Goal: Information Seeking & Learning: Compare options

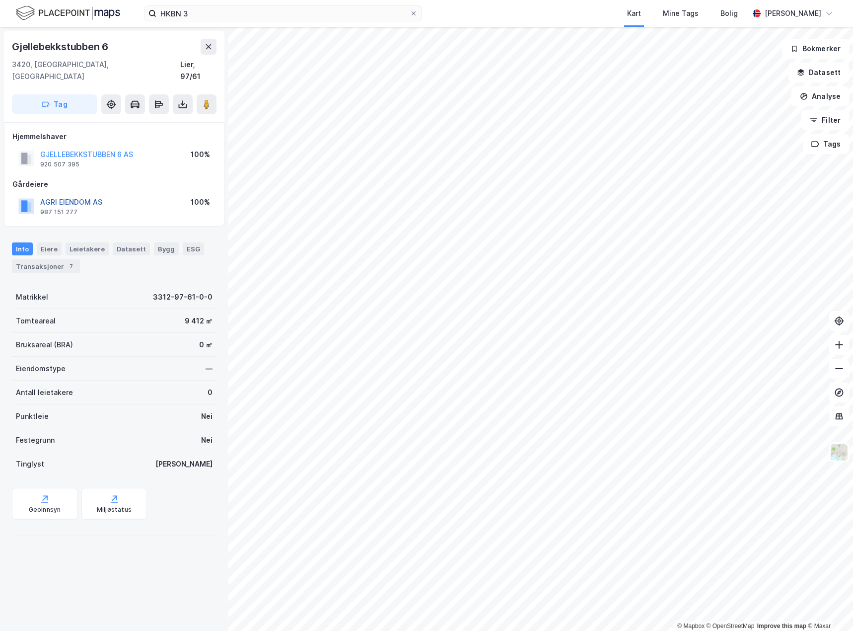
click at [0, 0] on button "AGRI EIENDOM AS" at bounding box center [0, 0] width 0 height 0
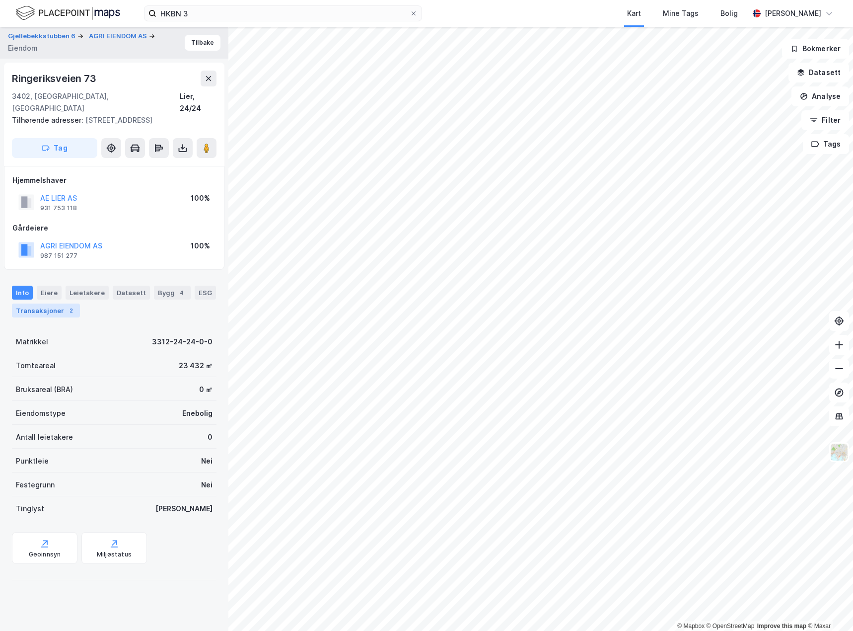
click at [61, 304] on div "Transaksjoner 2" at bounding box center [46, 311] width 68 height 14
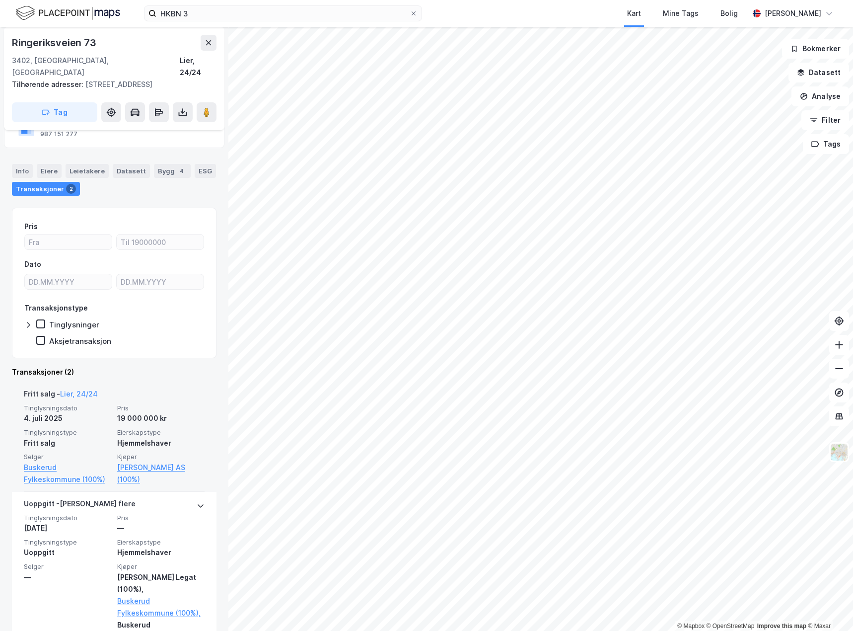
scroll to position [140, 0]
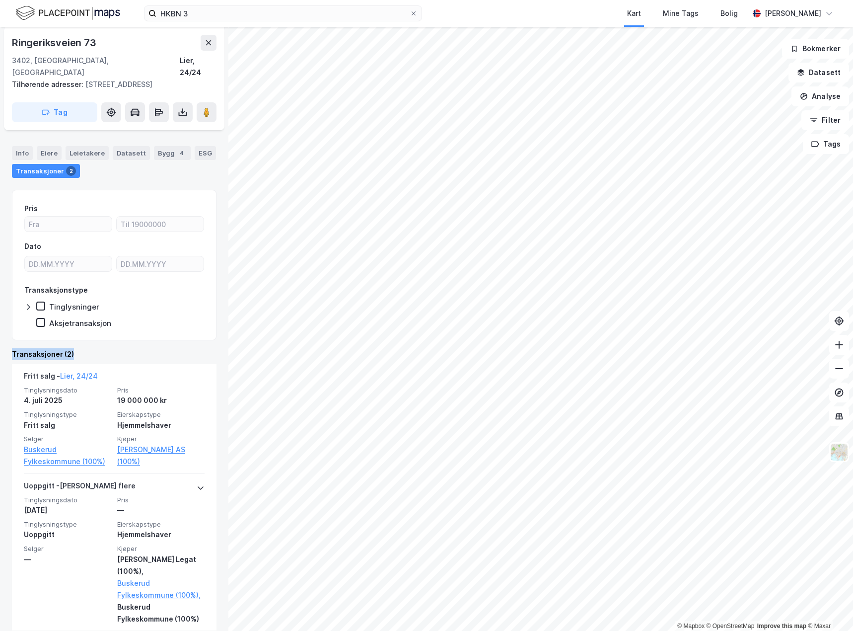
drag, startPoint x: 83, startPoint y: 341, endPoint x: 26, endPoint y: 342, distance: 57.6
click at [5, 345] on div "Gjellebekkstubben 6 AGRI EIENDOM AS Eiendom Tilbake Ringeriksveien 73 3402, [GE…" at bounding box center [114, 329] width 229 height 604
click at [33, 348] on div "Transaksjoner (2)" at bounding box center [114, 354] width 205 height 12
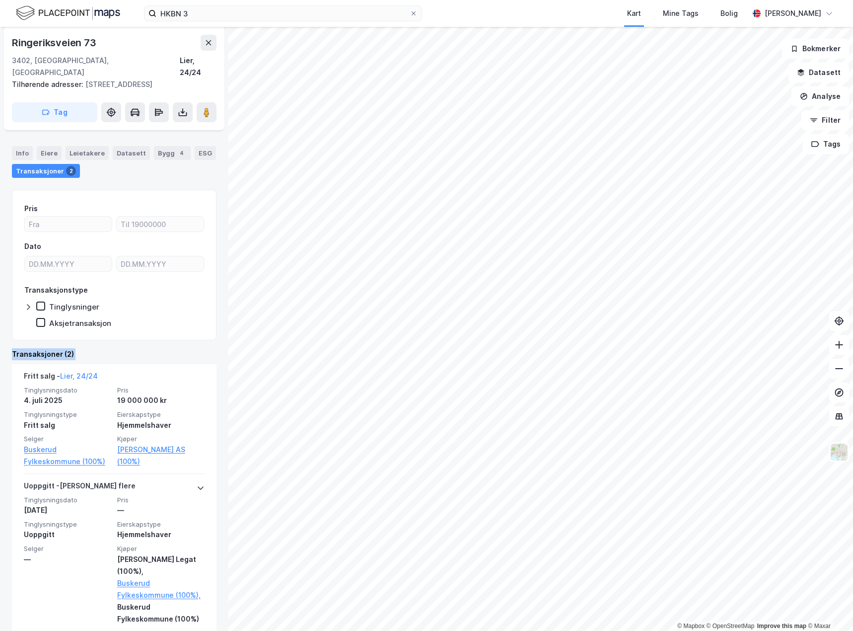
click at [34, 348] on div "Transaksjoner (2)" at bounding box center [114, 354] width 205 height 12
click at [44, 348] on div "Transaksjoner (2)" at bounding box center [114, 354] width 205 height 12
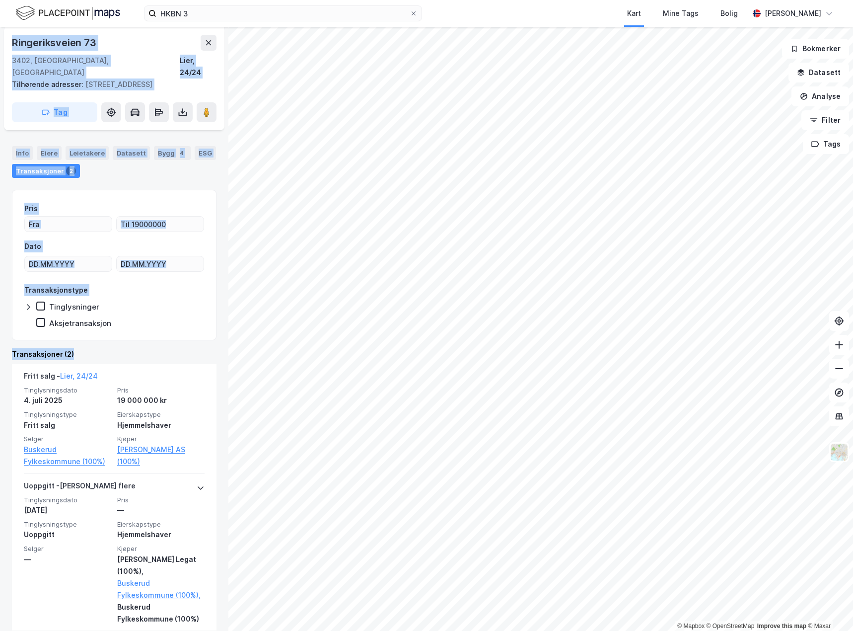
drag, startPoint x: 81, startPoint y: 343, endPoint x: 0, endPoint y: 342, distance: 82.0
click at [0, 342] on html "HKBN 3 Kart Mine Tags Bolig [PERSON_NAME] © Mapbox © OpenStreetMap Improve this…" at bounding box center [426, 315] width 853 height 631
click at [42, 348] on div "Transaksjoner (2)" at bounding box center [114, 354] width 205 height 12
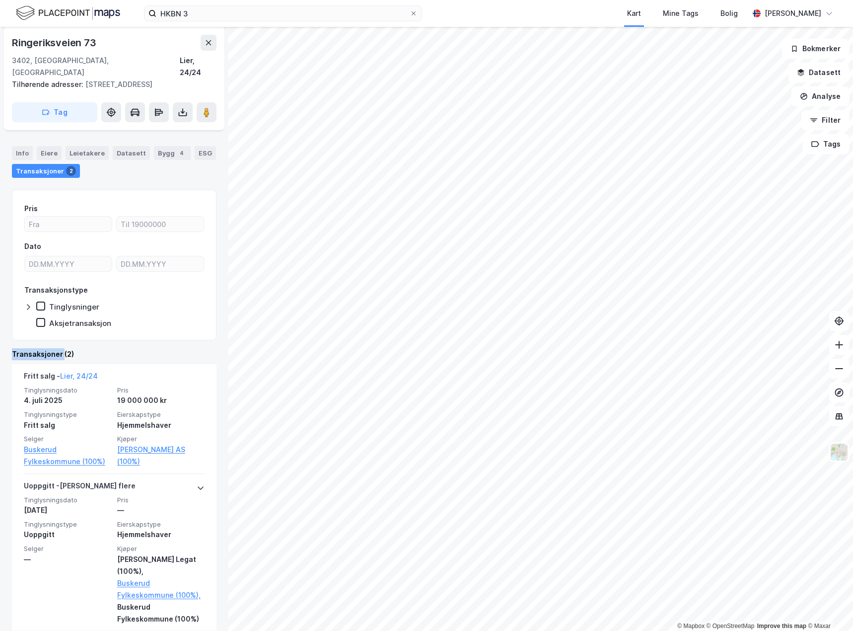
click at [42, 348] on div "Transaksjoner (2)" at bounding box center [114, 354] width 205 height 12
click at [68, 348] on div "Transaksjoner (2)" at bounding box center [114, 354] width 205 height 12
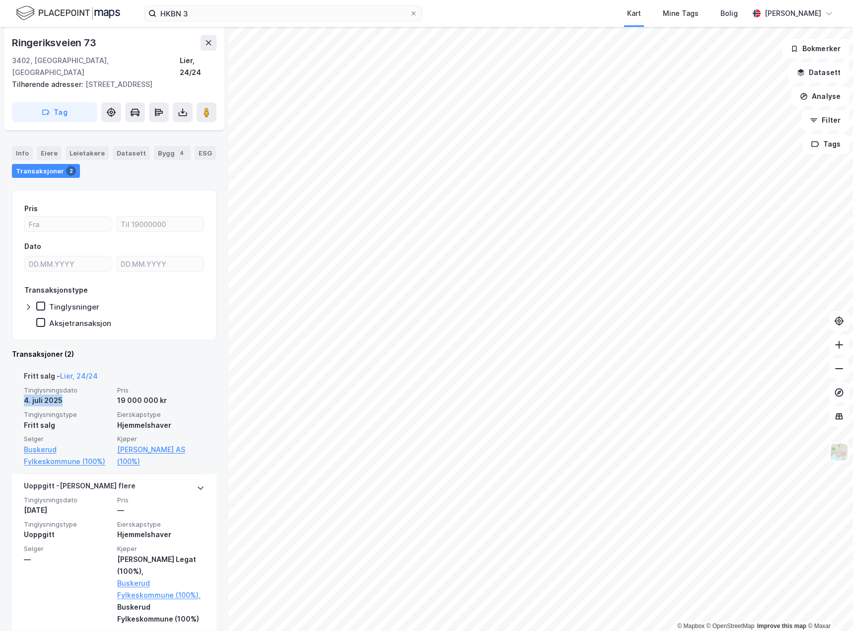
drag, startPoint x: 61, startPoint y: 389, endPoint x: 12, endPoint y: 390, distance: 49.2
click at [12, 390] on div "[PERSON_NAME], 24/24 Tinglysningsdato [DATE] Pris 19 000 000 kr Tinglysningstyp…" at bounding box center [114, 419] width 205 height 110
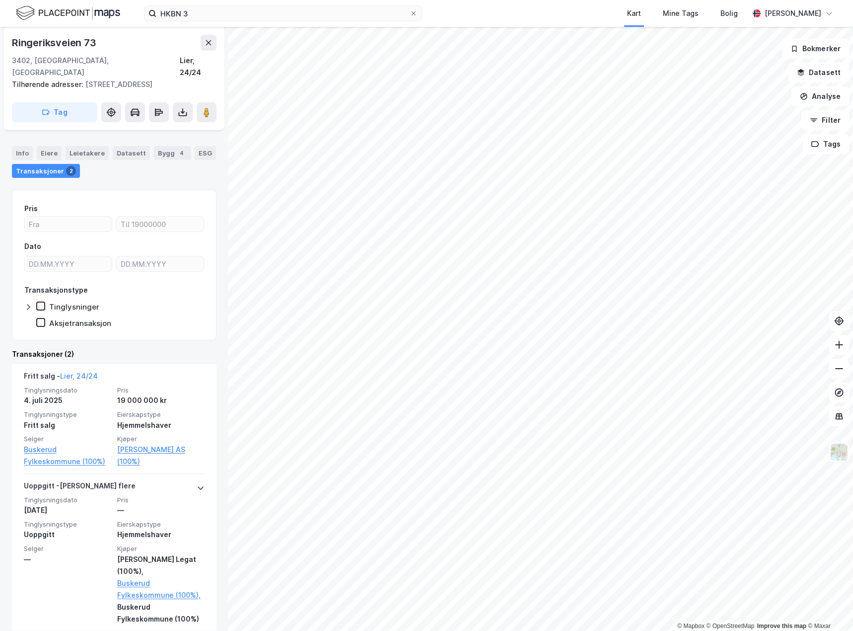
click at [108, 333] on div "Pris Dato Transaksjonstype Tinglysninger Aksjetransaksjon Transaksjoner (2) Fri…" at bounding box center [114, 410] width 205 height 441
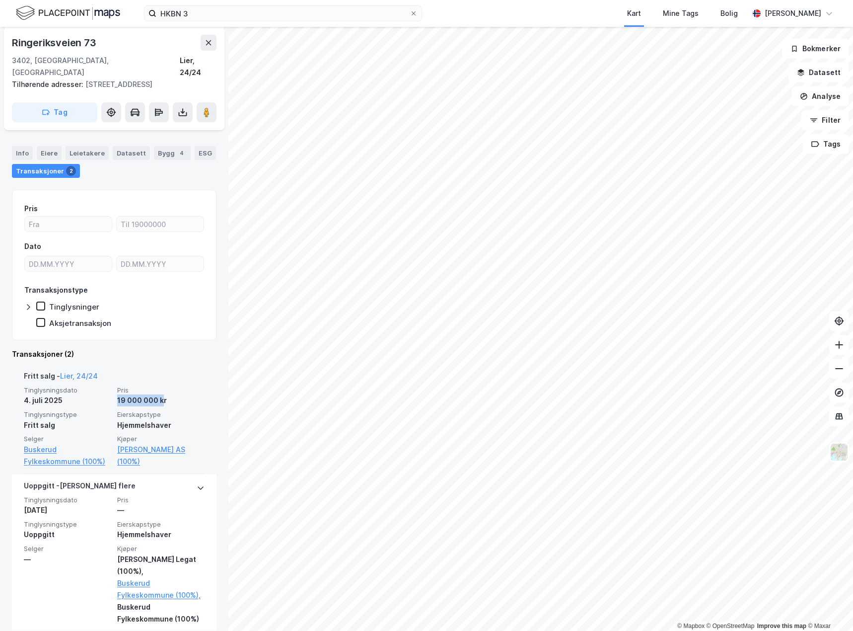
drag, startPoint x: 156, startPoint y: 389, endPoint x: 114, endPoint y: 391, distance: 42.3
click at [117, 394] on div "19 000 000 kr" at bounding box center [160, 400] width 87 height 12
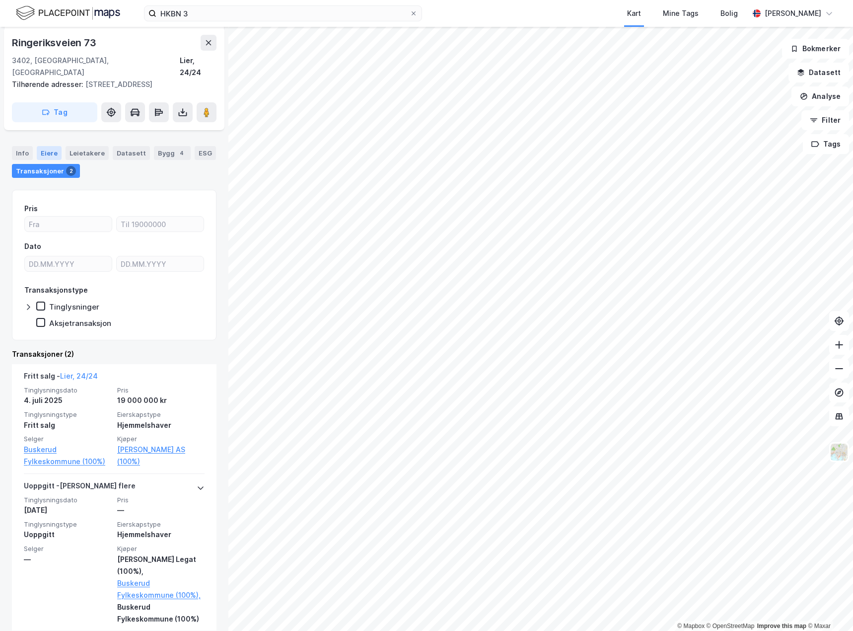
click at [50, 146] on div "Eiere" at bounding box center [49, 153] width 25 height 14
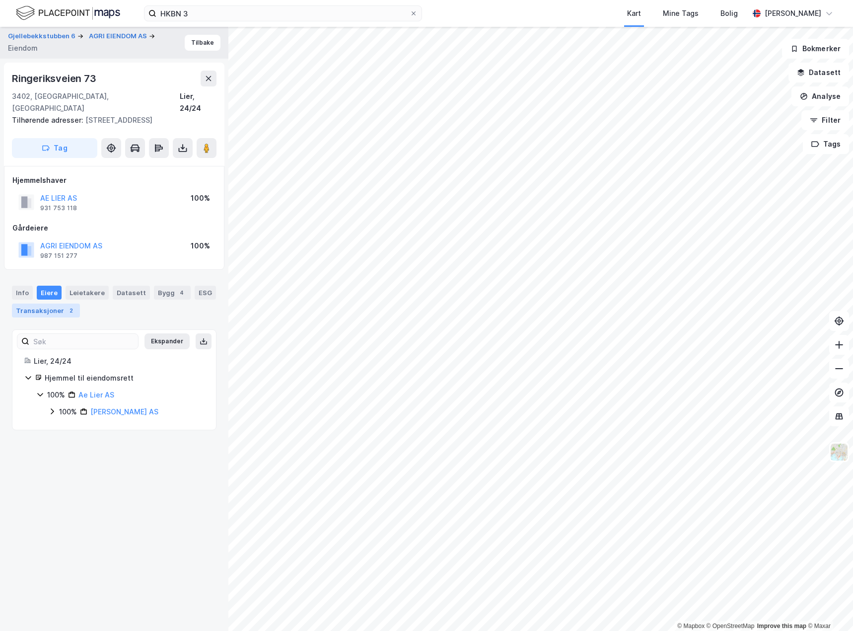
click at [67, 304] on div "Transaksjoner 2" at bounding box center [46, 311] width 68 height 14
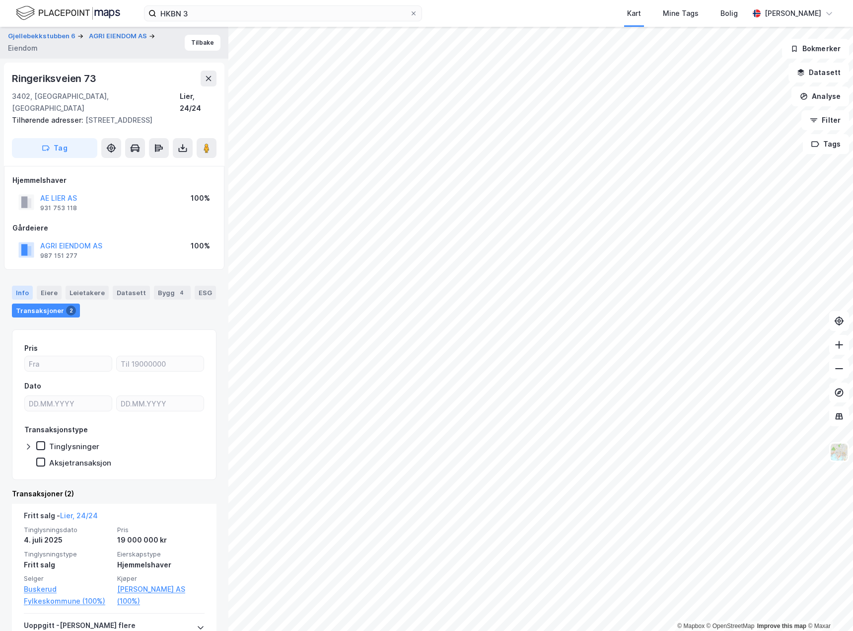
click at [29, 286] on div "Info" at bounding box center [22, 293] width 21 height 14
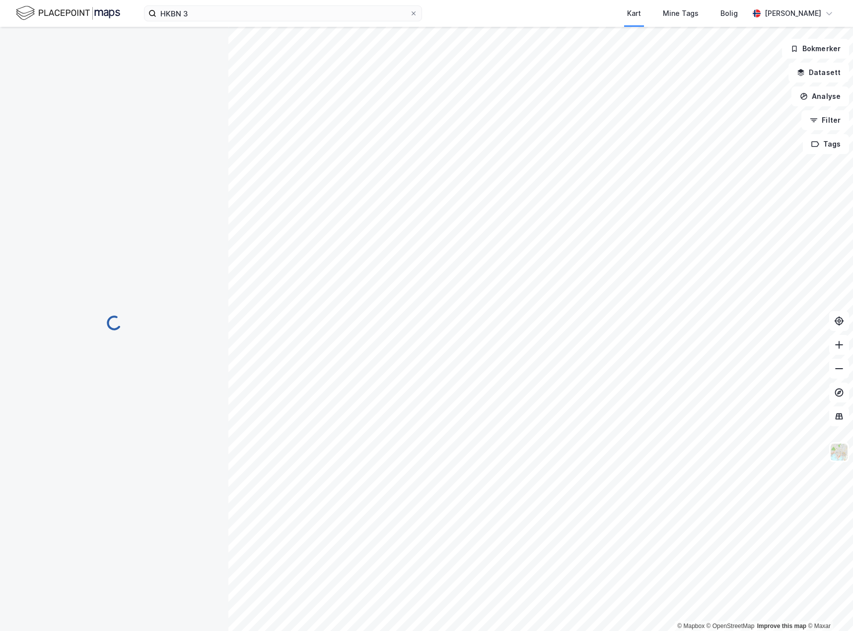
scroll to position [0, 0]
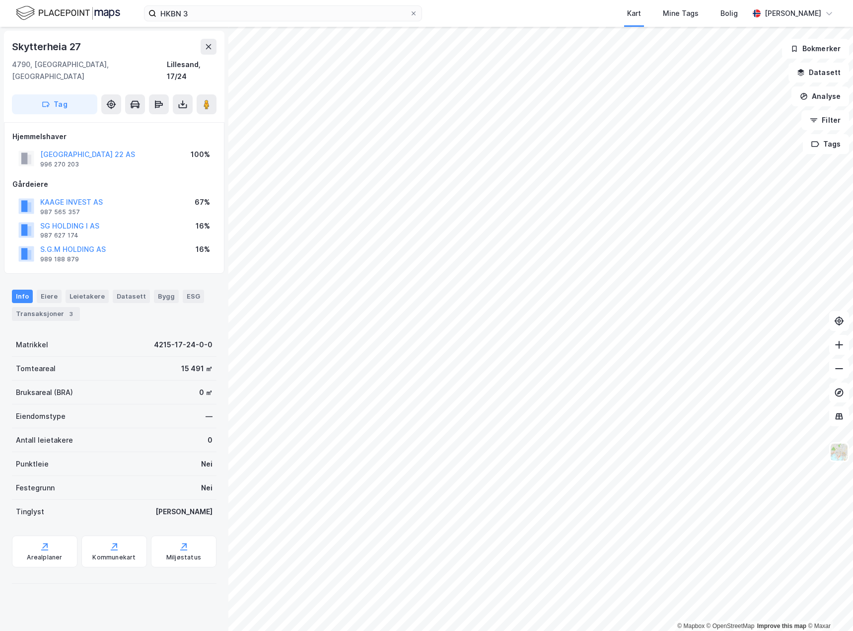
click at [181, 363] on div "15 491 ㎡" at bounding box center [196, 369] width 31 height 12
drag, startPoint x: 177, startPoint y: 354, endPoint x: 164, endPoint y: 363, distance: 15.8
click at [181, 363] on div "15 491 ㎡" at bounding box center [196, 369] width 31 height 12
click at [161, 362] on div "Tomteareal 15 491 ㎡" at bounding box center [114, 369] width 205 height 24
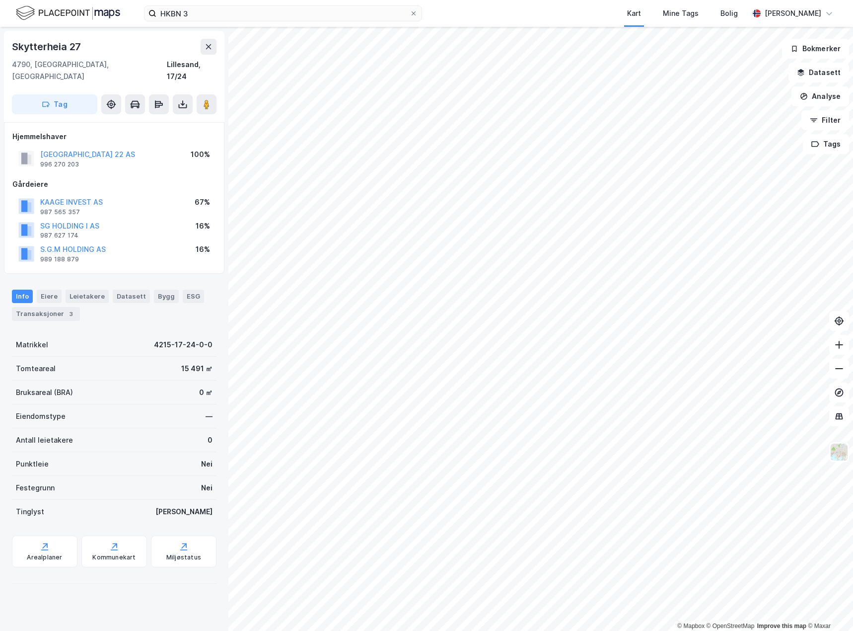
click at [197, 363] on div "15 491 ㎡" at bounding box center [196, 369] width 31 height 12
click at [195, 363] on div "15 491 ㎡" at bounding box center [196, 369] width 31 height 12
drag, startPoint x: 111, startPoint y: 145, endPoint x: 39, endPoint y: 142, distance: 72.1
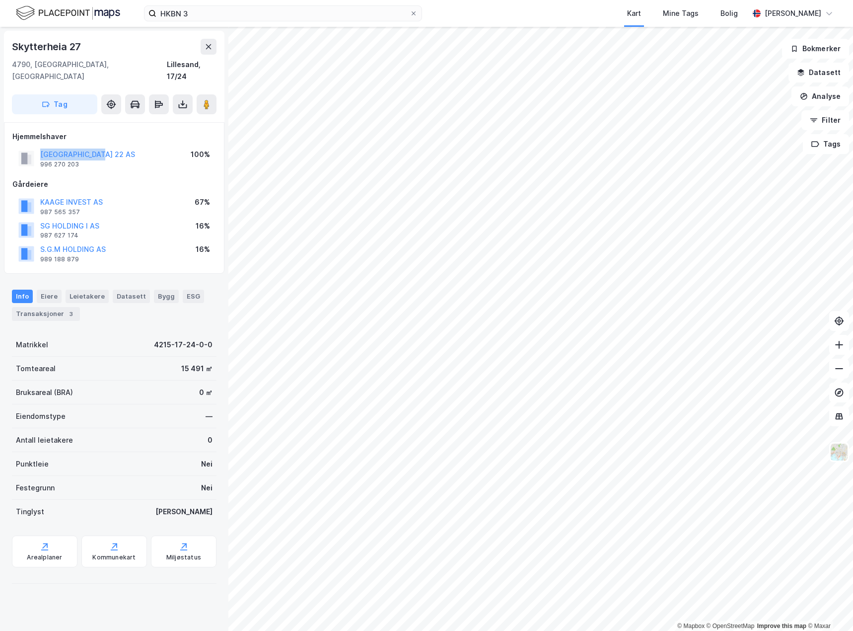
click at [39, 147] on div "[GEOGRAPHIC_DATA] 22 AS 996 270 203 100%" at bounding box center [114, 159] width 204 height 24
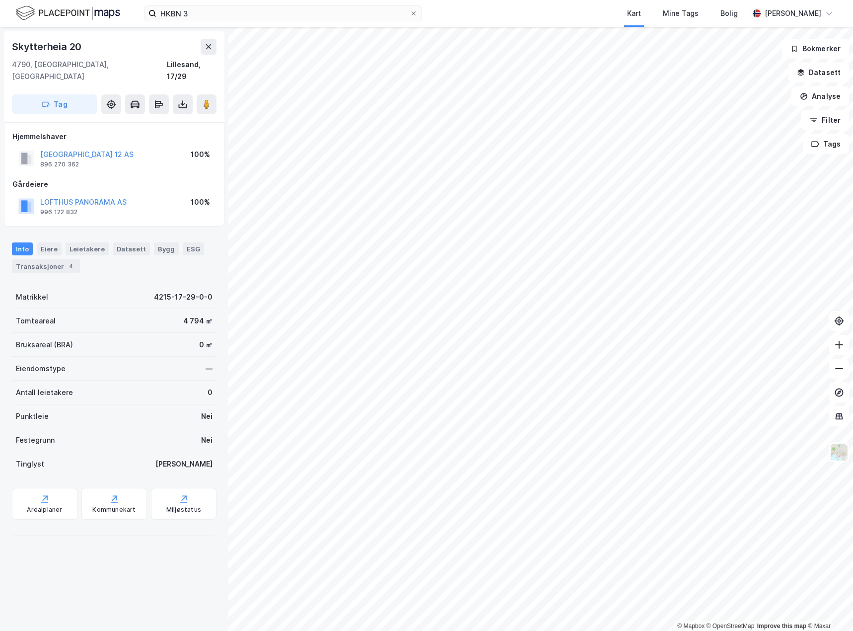
click at [360, 630] on html "HKBN 3 Kart Mine Tags Bolig [PERSON_NAME] © Mapbox © OpenStreetMap Improve this…" at bounding box center [426, 315] width 853 height 631
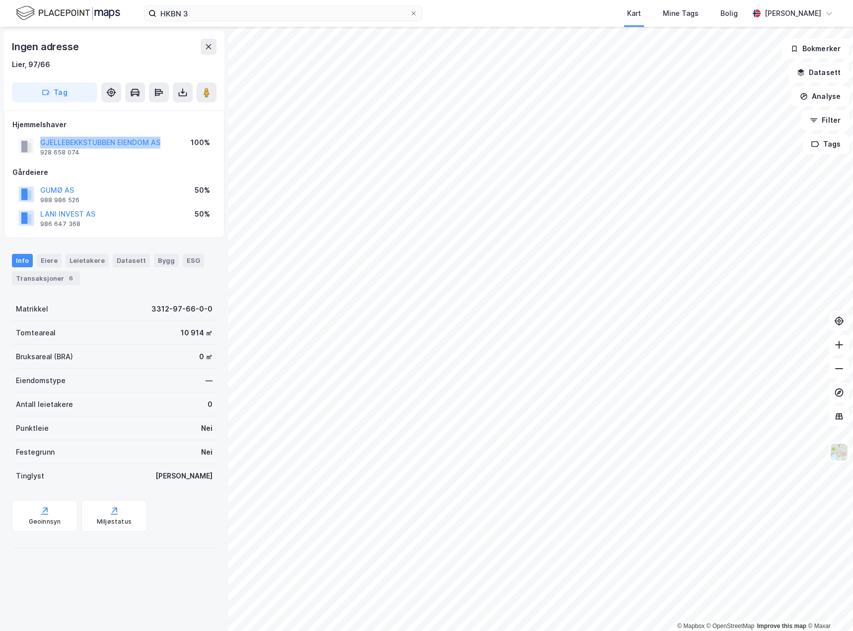
drag, startPoint x: 165, startPoint y: 143, endPoint x: 39, endPoint y: 140, distance: 126.2
click at [39, 140] on div "GJELLEBEKKSTUBBEN EIENDOM AS 928 658 074 100%" at bounding box center [114, 147] width 204 height 24
copy button "GJELLEBEKKSTUBBEN EIENDOM AS"
drag, startPoint x: 81, startPoint y: 154, endPoint x: 40, endPoint y: 155, distance: 41.7
click at [40, 155] on div "GJELLEBEKKSTUBBEN EIENDOM AS 928 658 074" at bounding box center [89, 147] width 142 height 20
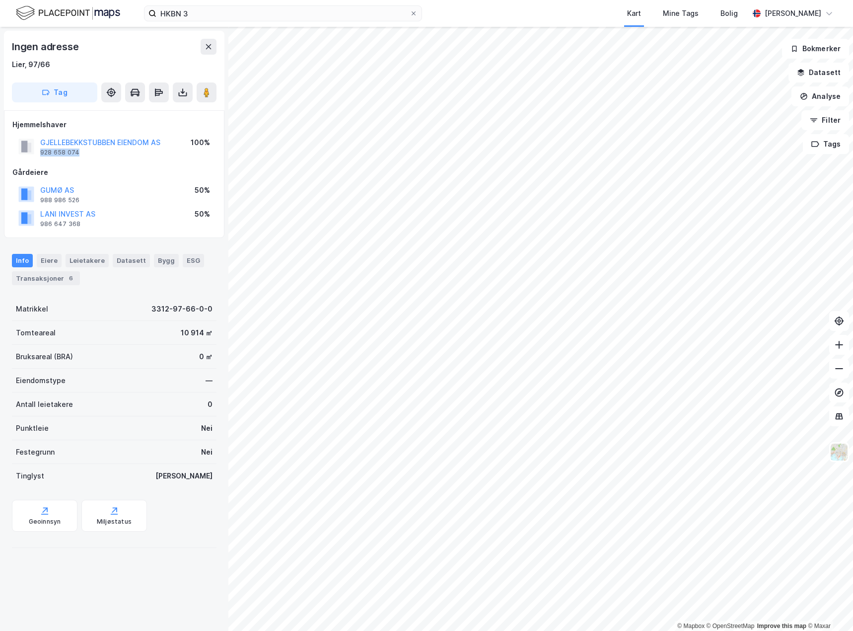
copy div "928 658 074"
click at [0, 0] on button "LANI INVEST AS" at bounding box center [0, 0] width 0 height 0
